Goal: Use online tool/utility: Use online tool/utility

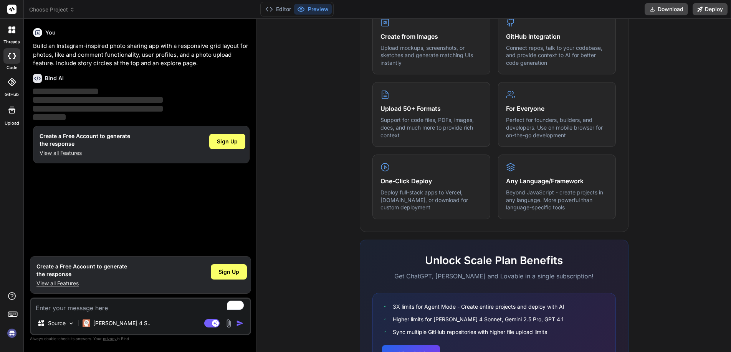
scroll to position [378, 0]
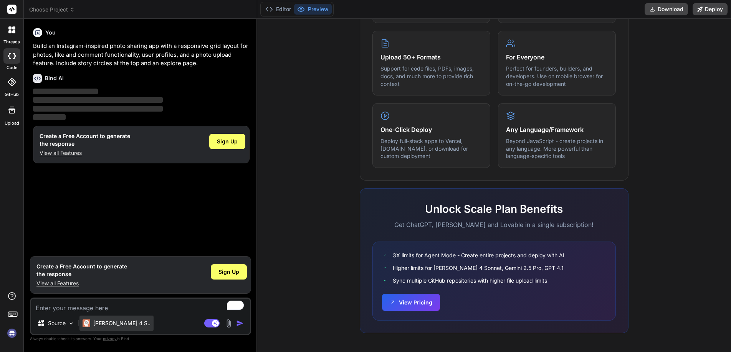
click at [90, 325] on img at bounding box center [87, 324] width 8 height 8
type textarea "x"
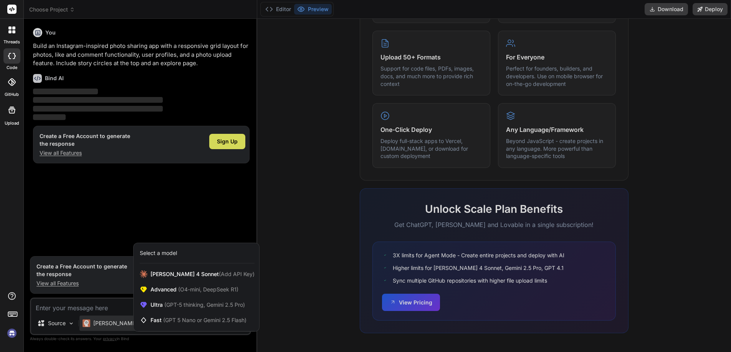
click at [18, 200] on div "threads code GitHub Upload" at bounding box center [12, 176] width 24 height 352
